Goal: Task Accomplishment & Management: Use online tool/utility

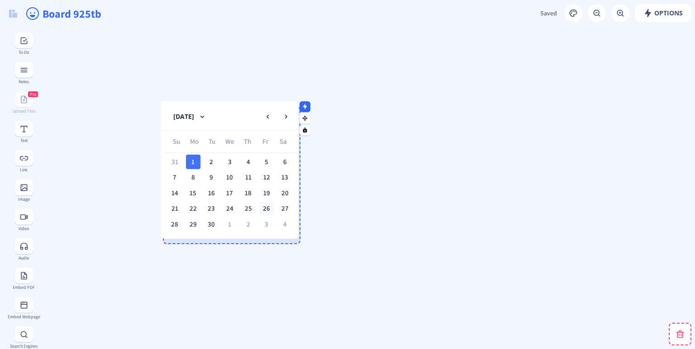
drag, startPoint x: 258, startPoint y: 188, endPoint x: 253, endPoint y: 212, distance: 24.1
click at [259, 212] on div "26" at bounding box center [266, 208] width 14 height 14
